Goal: Find specific page/section: Find specific page/section

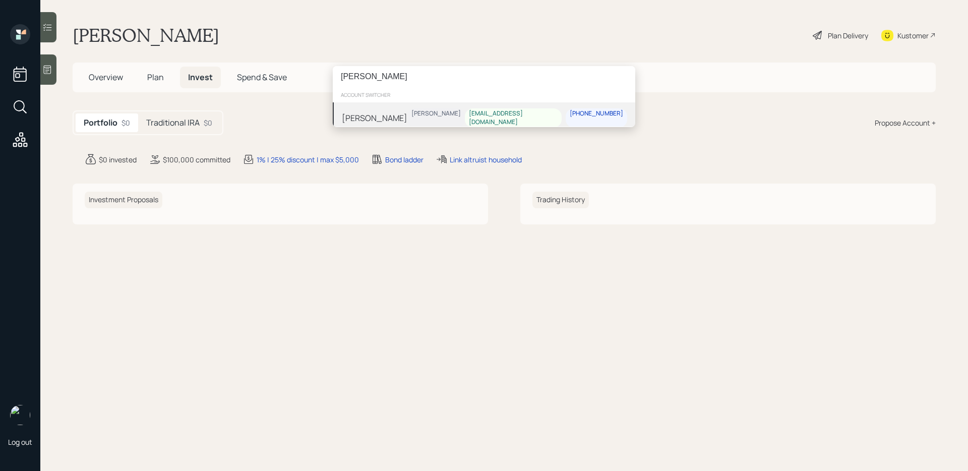
type input "sean conrad"
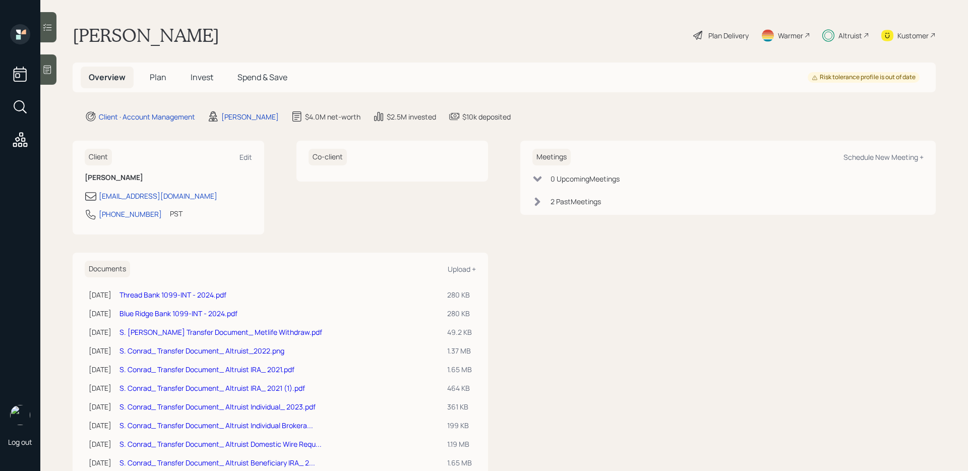
click at [207, 83] on span "Invest" at bounding box center [202, 77] width 23 height 11
